Goal: Task Accomplishment & Management: Complete application form

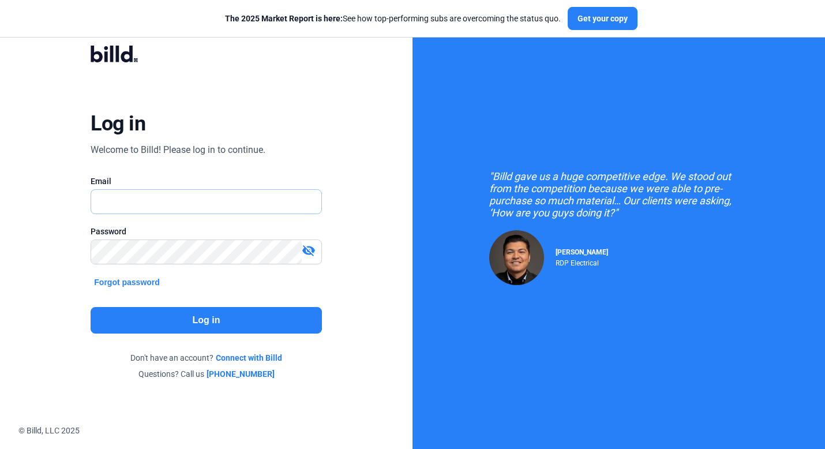
type input "[PERSON_NAME][EMAIL_ADDRESS][DOMAIN_NAME]"
click at [208, 325] on button "Log in" at bounding box center [206, 320] width 231 height 27
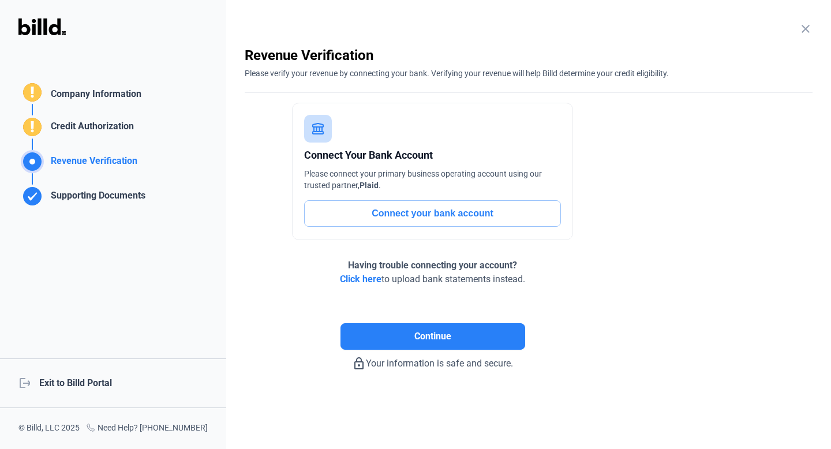
click at [809, 29] on mat-icon "close" at bounding box center [806, 29] width 14 height 14
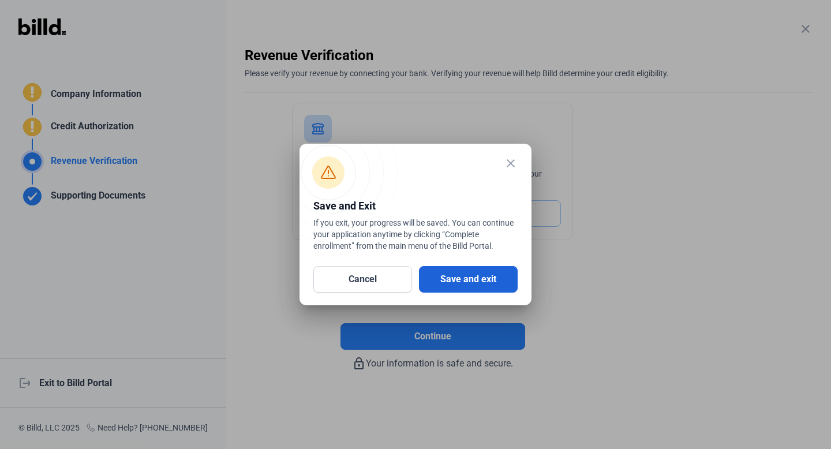
click at [461, 280] on button "Save and exit" at bounding box center [468, 279] width 99 height 27
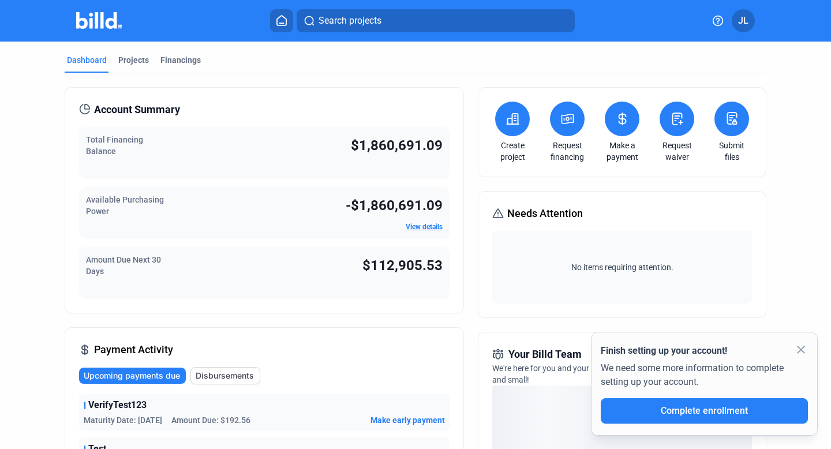
click at [282, 15] on icon at bounding box center [282, 20] width 12 height 11
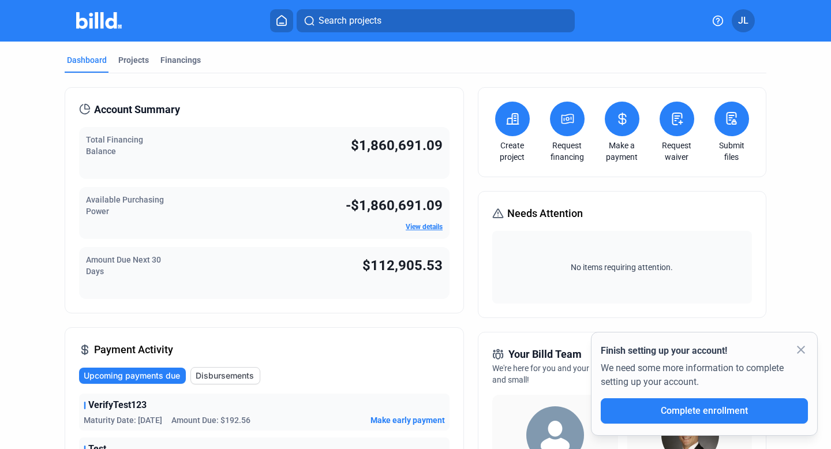
click at [287, 22] on icon at bounding box center [282, 20] width 12 height 11
click at [284, 21] on icon at bounding box center [282, 20] width 12 height 11
click at [800, 345] on mat-icon "close" at bounding box center [801, 350] width 14 height 14
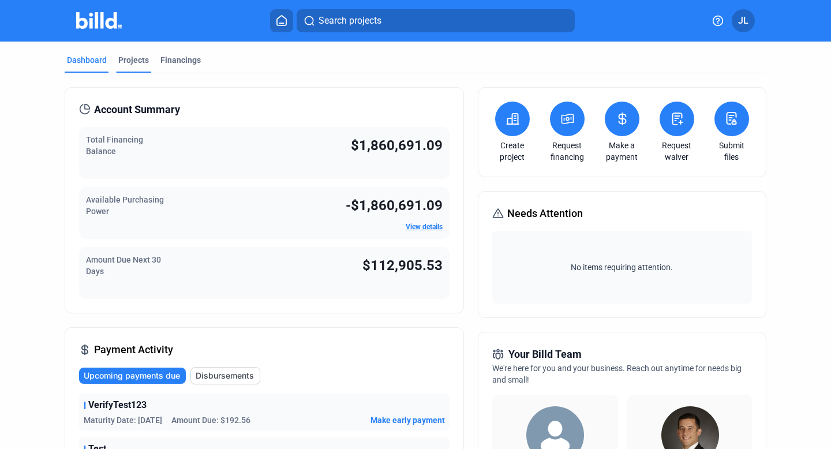
click at [135, 60] on div "Projects" at bounding box center [133, 60] width 31 height 12
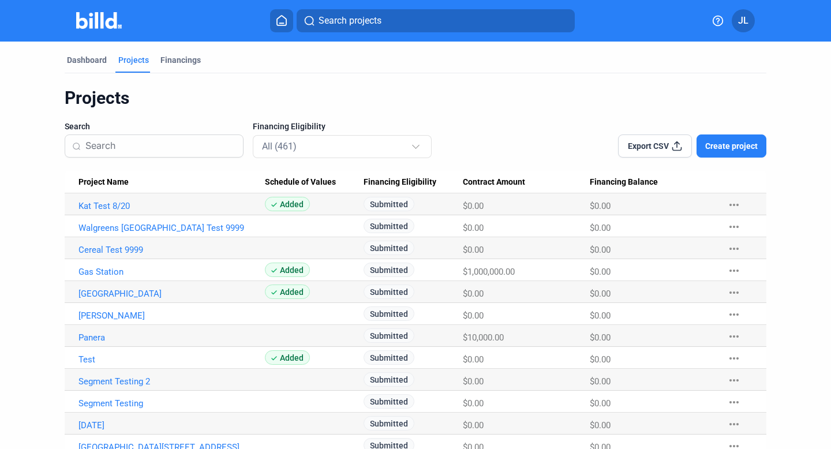
click at [748, 21] on span "JL" at bounding box center [743, 21] width 10 height 14
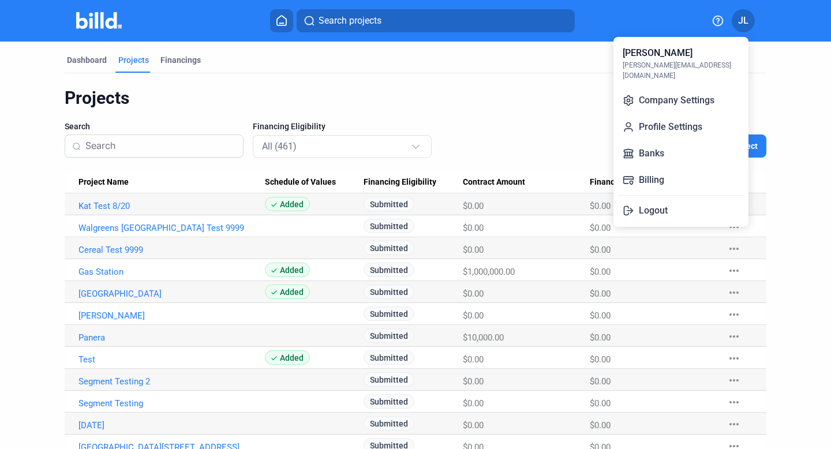
click at [550, 61] on div at bounding box center [415, 224] width 831 height 449
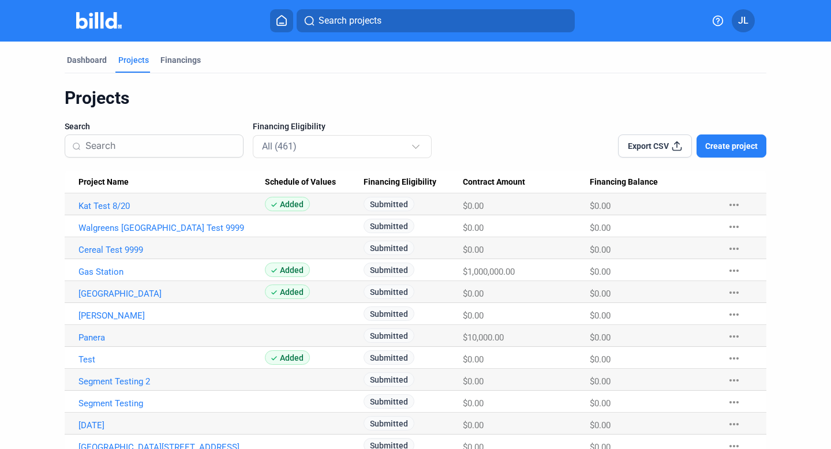
click at [280, 20] on icon at bounding box center [282, 20] width 12 height 11
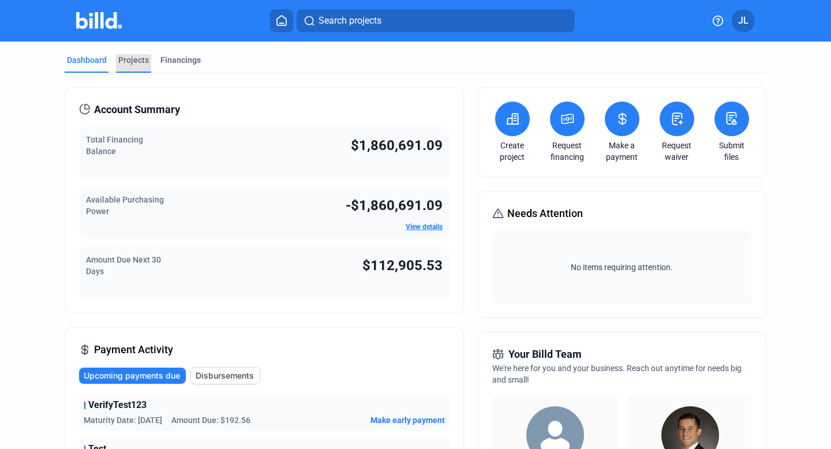
click at [130, 58] on div "Projects" at bounding box center [133, 60] width 31 height 12
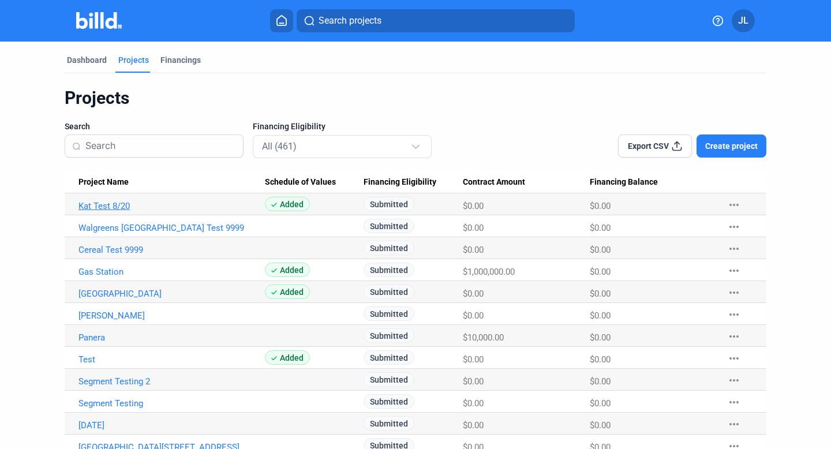
click at [120, 205] on link "Kat Test 8/20" at bounding box center [171, 206] width 186 height 10
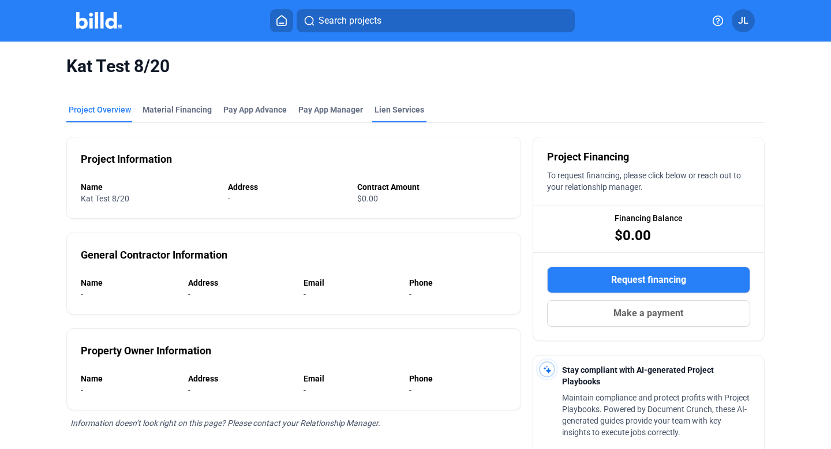
click at [383, 114] on div "Lien Services" at bounding box center [400, 110] width 50 height 12
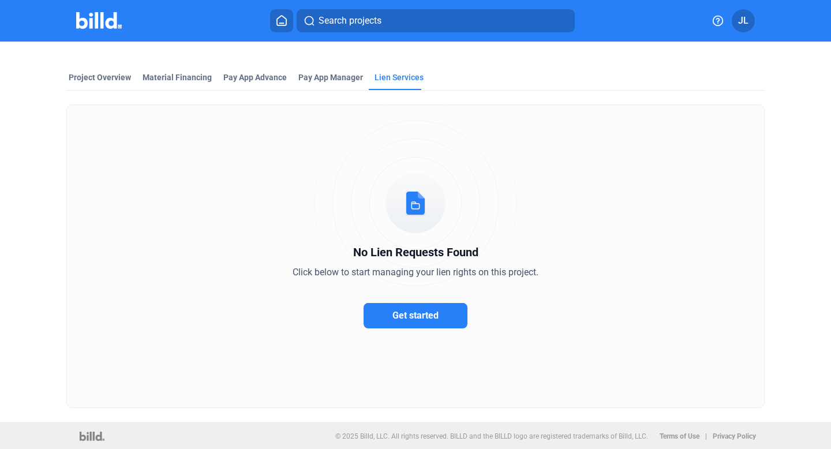
scroll to position [34, 0]
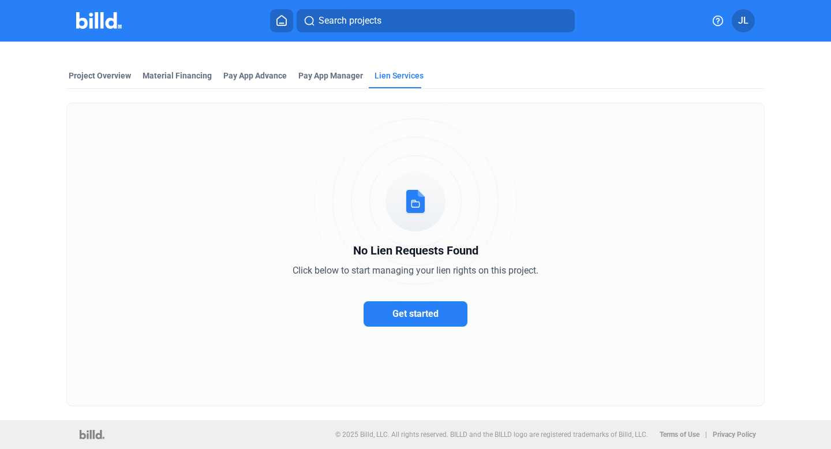
click at [400, 310] on span "Get started" at bounding box center [415, 313] width 46 height 11
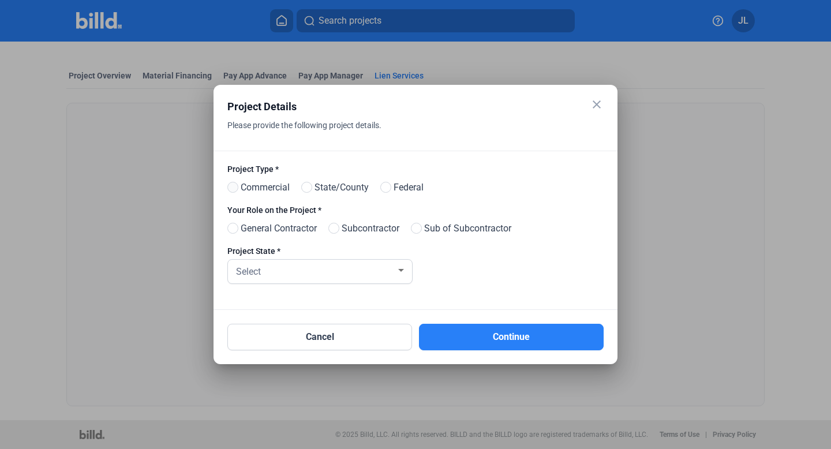
click at [233, 189] on span at bounding box center [232, 187] width 11 height 11
click at [233, 189] on input "Commercial" at bounding box center [231, 188] width 9 height 9
radio input "true"
click at [325, 278] on div "Select" at bounding box center [315, 271] width 162 height 16
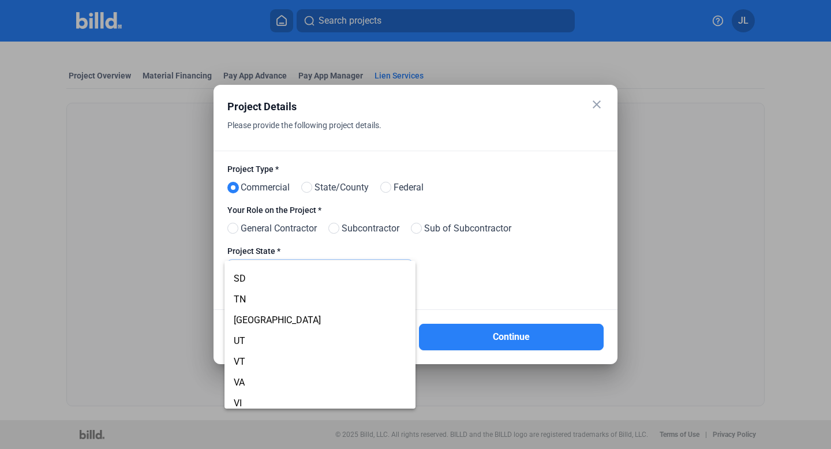
scroll to position [836, 0]
click at [594, 107] on div at bounding box center [415, 224] width 831 height 449
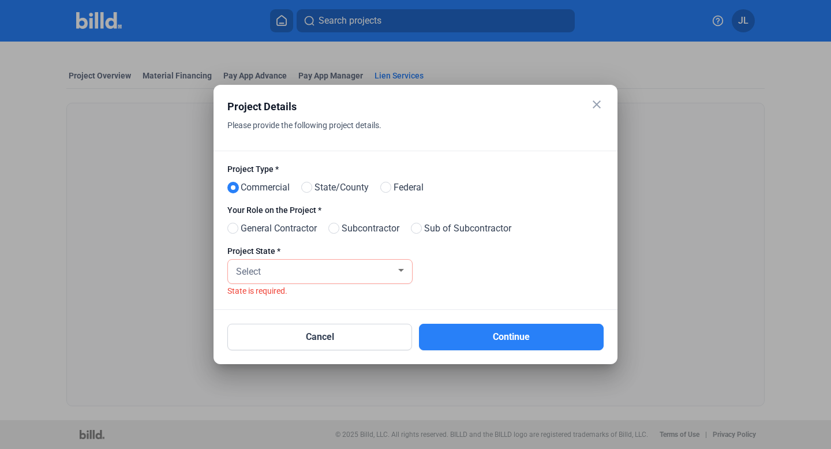
click at [597, 107] on mat-icon "close" at bounding box center [597, 105] width 14 height 14
